Goal: Navigation & Orientation: Understand site structure

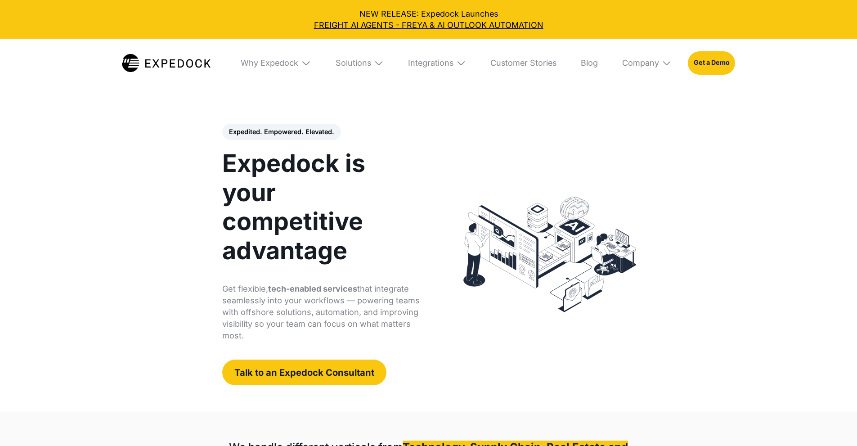
select select
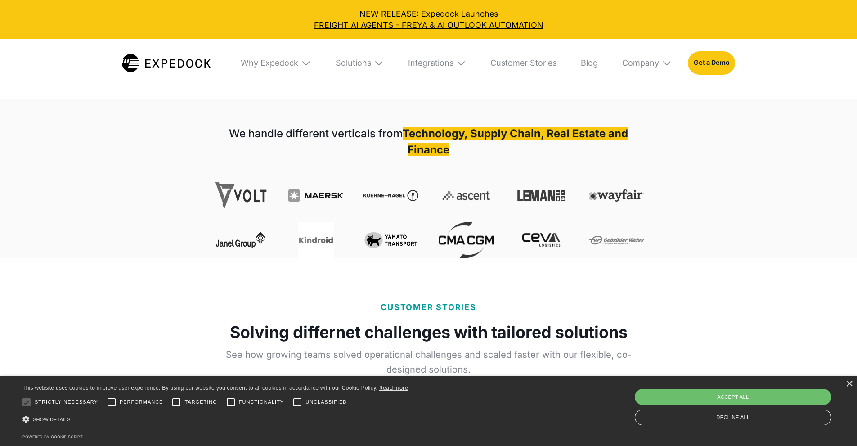
click at [231, 177] on img at bounding box center [240, 195] width 55 height 36
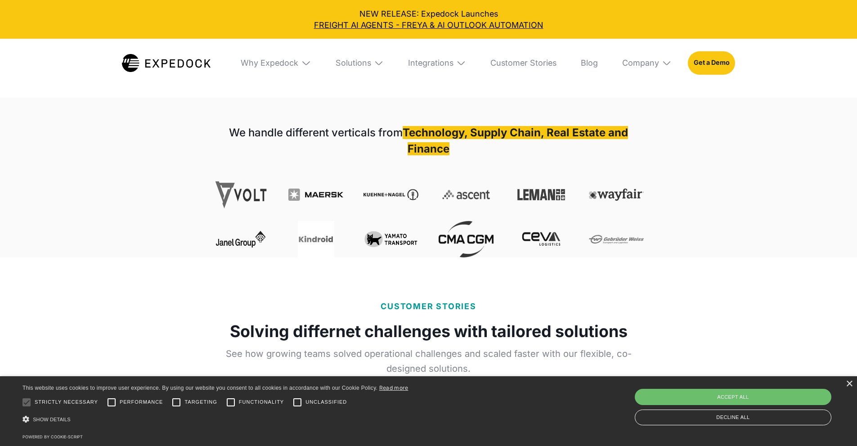
click at [231, 176] on img at bounding box center [240, 194] width 55 height 36
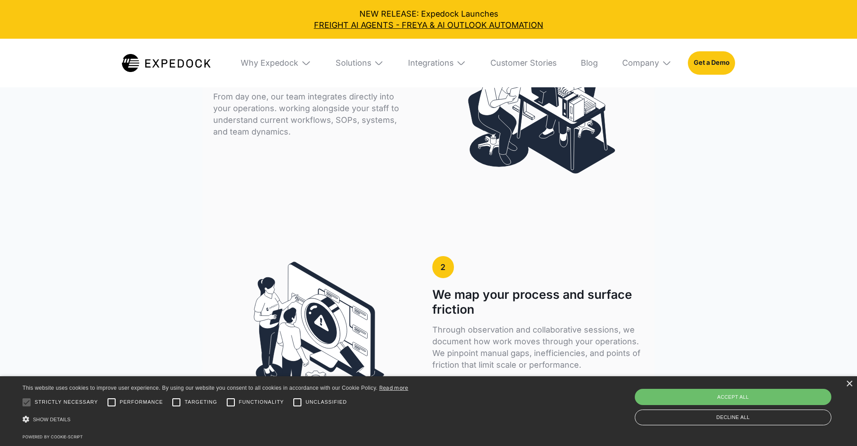
scroll to position [1664, 0]
click at [272, 62] on div "Why Expedock" at bounding box center [270, 63] width 58 height 10
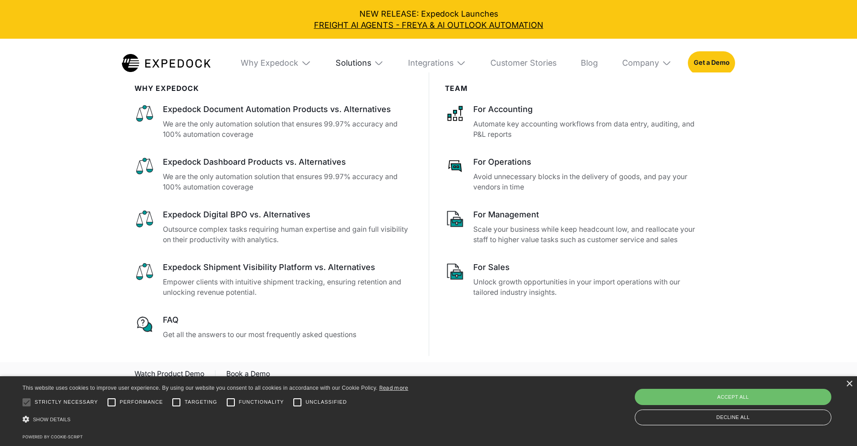
click at [352, 64] on div "Solutions" at bounding box center [354, 63] width 36 height 10
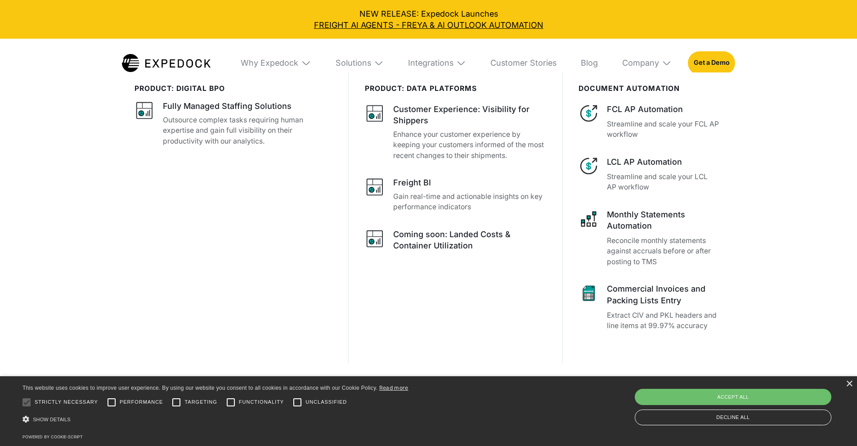
click at [407, 64] on div "Integrations" at bounding box center [437, 63] width 74 height 49
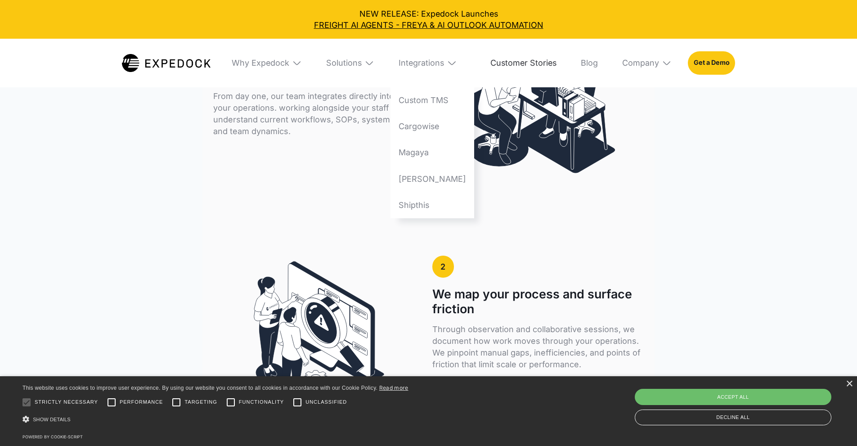
click at [531, 58] on link "Customer Stories" at bounding box center [523, 63] width 82 height 49
